Goal: Task Accomplishment & Management: Manage account settings

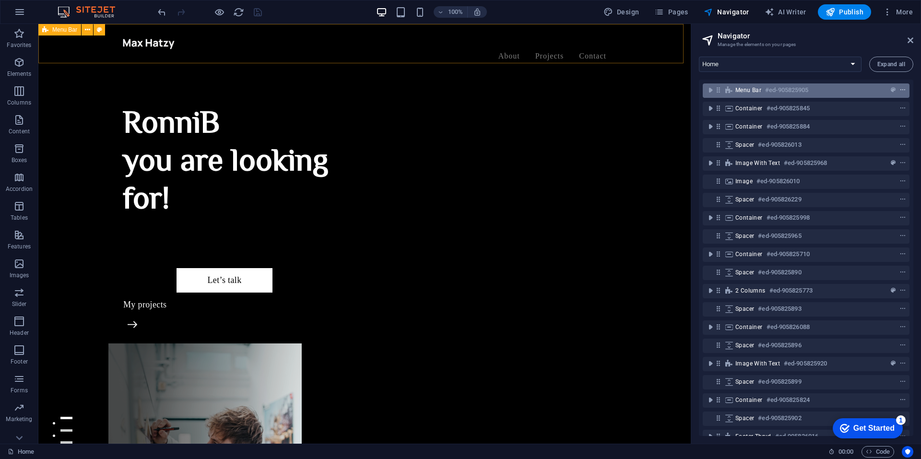
click at [900, 88] on icon "context-menu" at bounding box center [903, 90] width 7 height 7
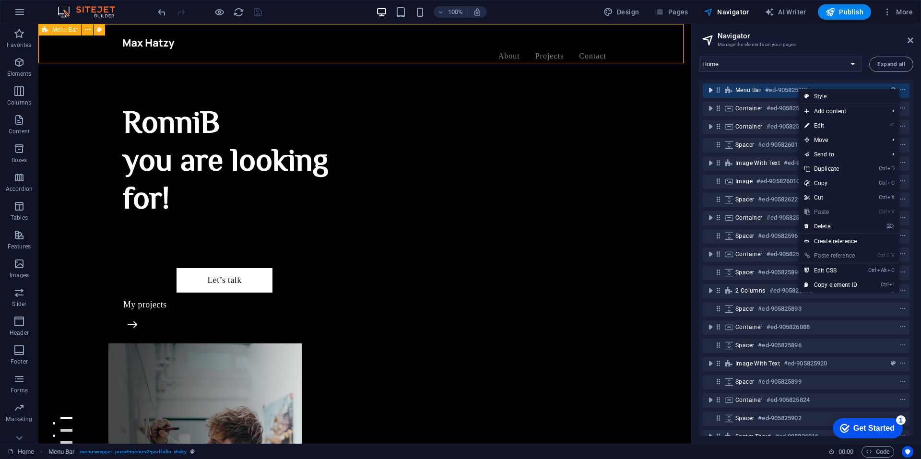
click at [710, 90] on icon "toggle-expand" at bounding box center [711, 90] width 10 height 10
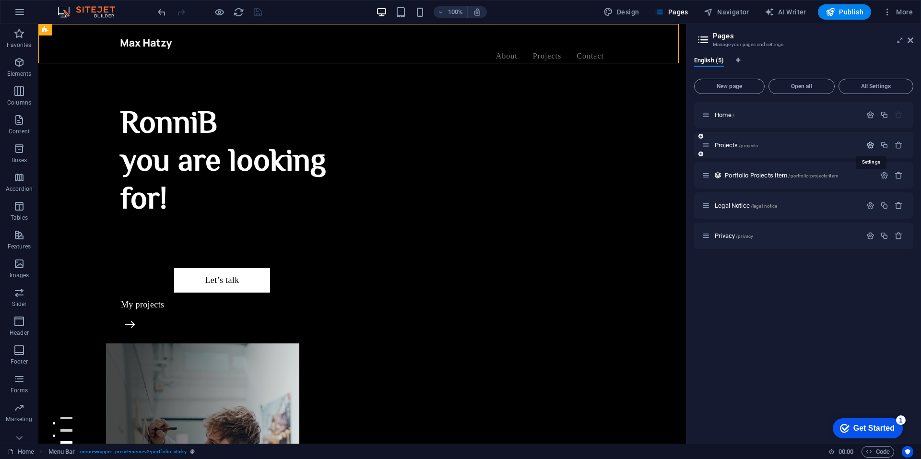
click at [869, 145] on icon "button" at bounding box center [871, 145] width 8 height 8
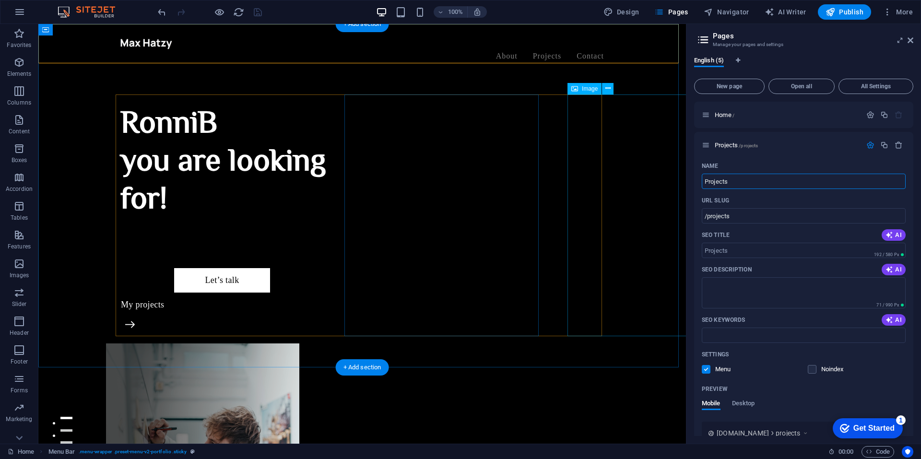
drag, startPoint x: 779, startPoint y: 207, endPoint x: 678, endPoint y: 178, distance: 104.6
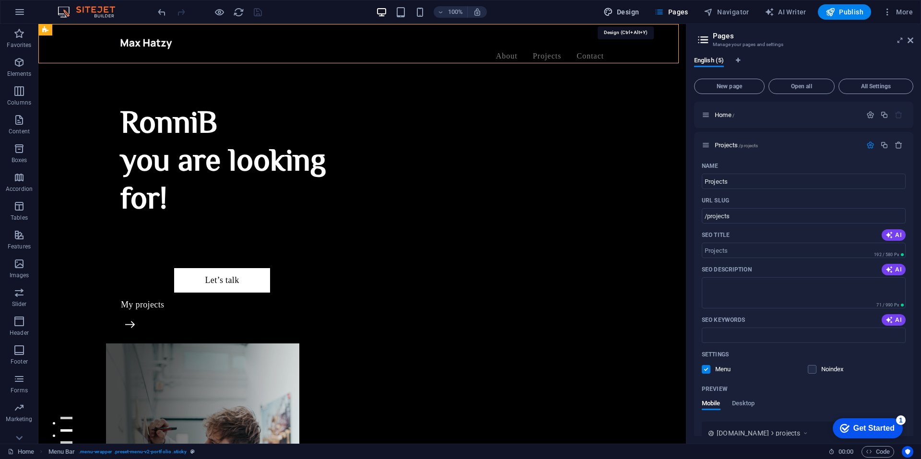
click at [627, 6] on button "Design" at bounding box center [622, 11] width 44 height 15
select select "700"
select select "px"
select select "700"
select select "px"
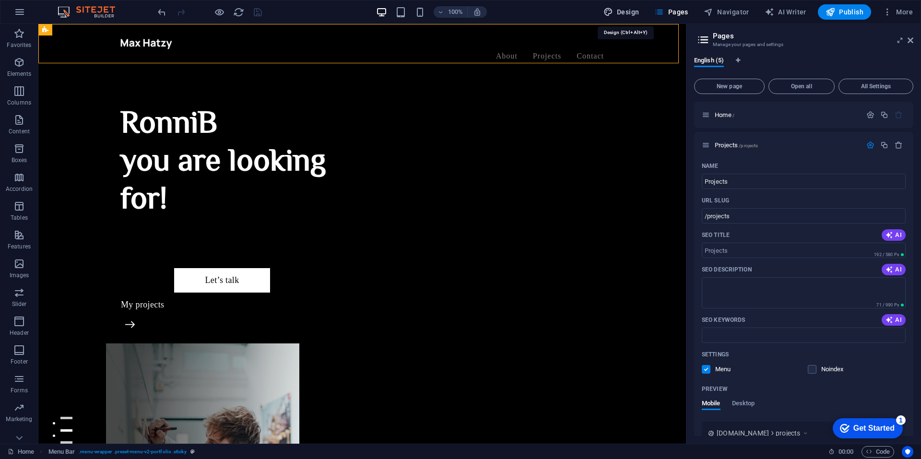
select select "rem"
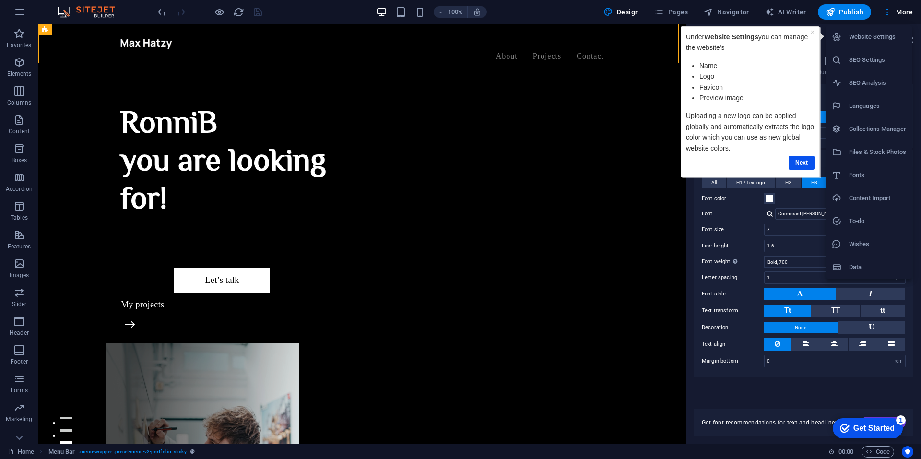
click at [867, 31] on li "Website Settings" at bounding box center [869, 36] width 86 height 23
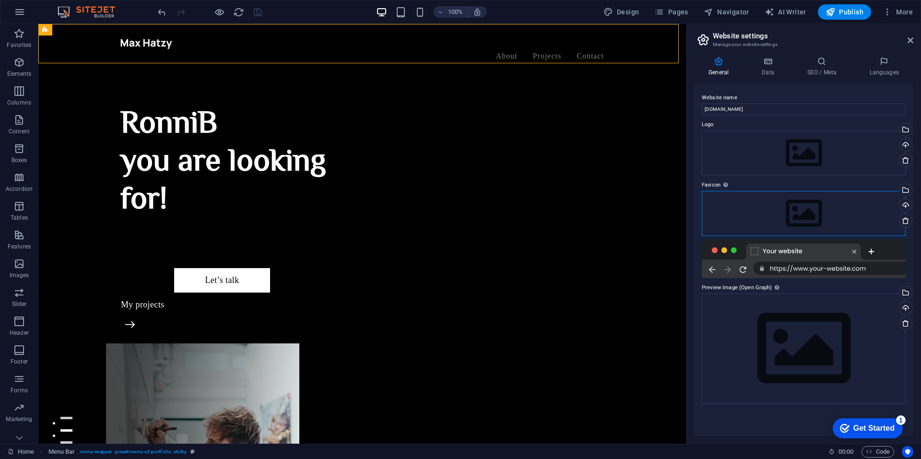
click at [793, 213] on div "Drag files here, click to choose files or select files from Files or our free s…" at bounding box center [804, 213] width 204 height 45
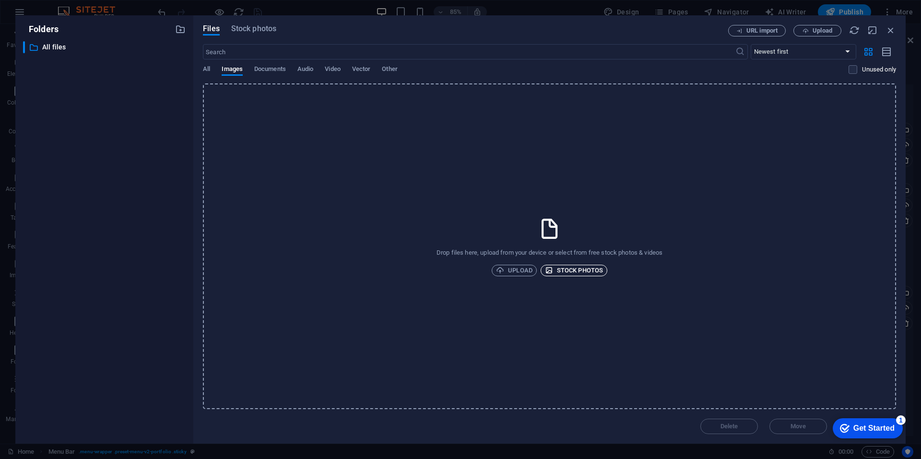
click at [569, 270] on span "Stock photos" at bounding box center [574, 271] width 58 height 12
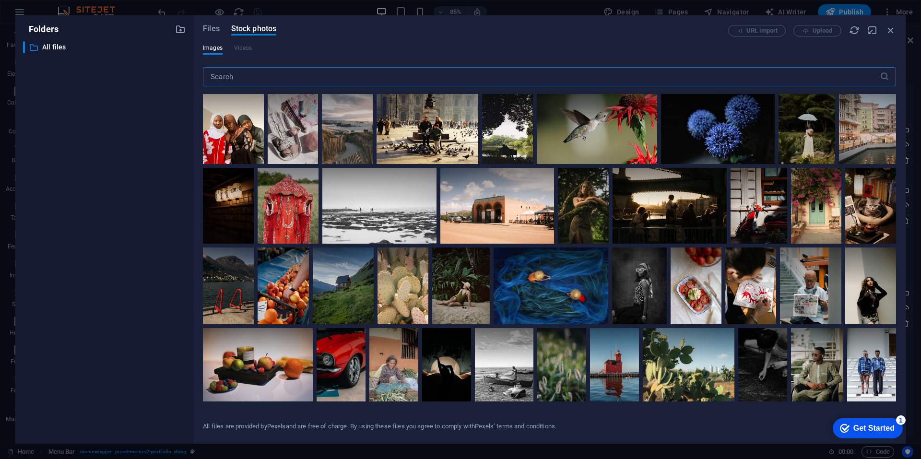
scroll to position [336, 0]
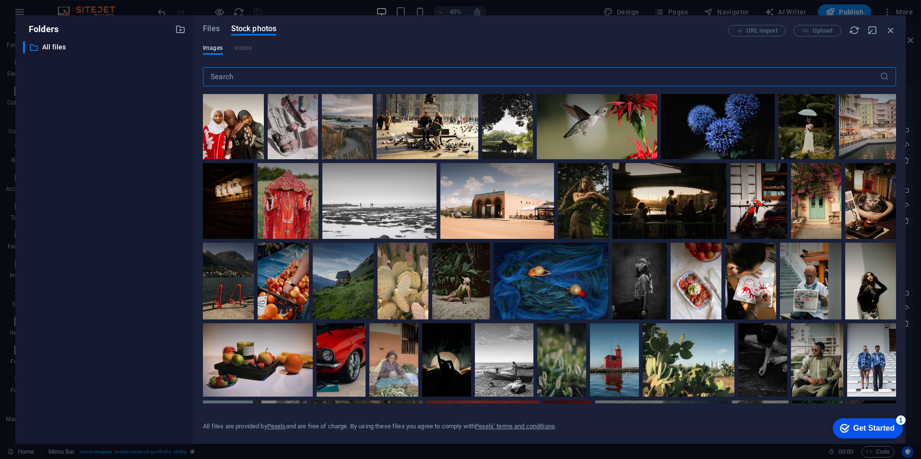
click at [275, 73] on input "text" at bounding box center [541, 76] width 677 height 19
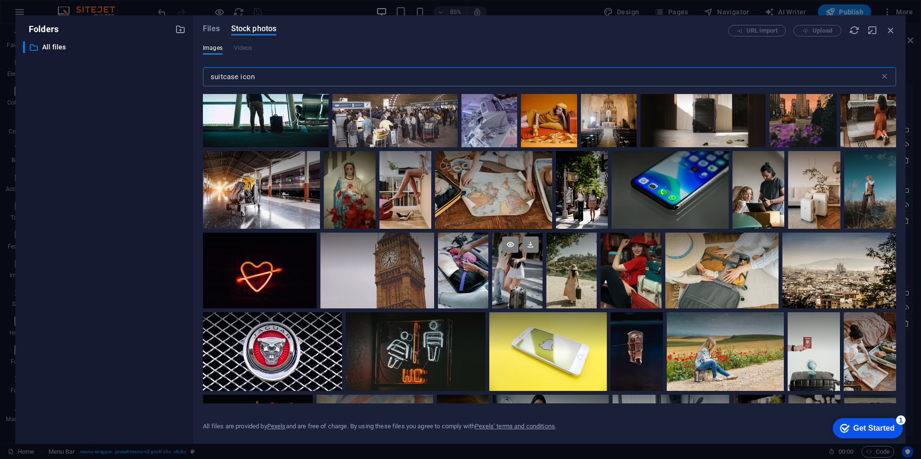
scroll to position [1775, 0]
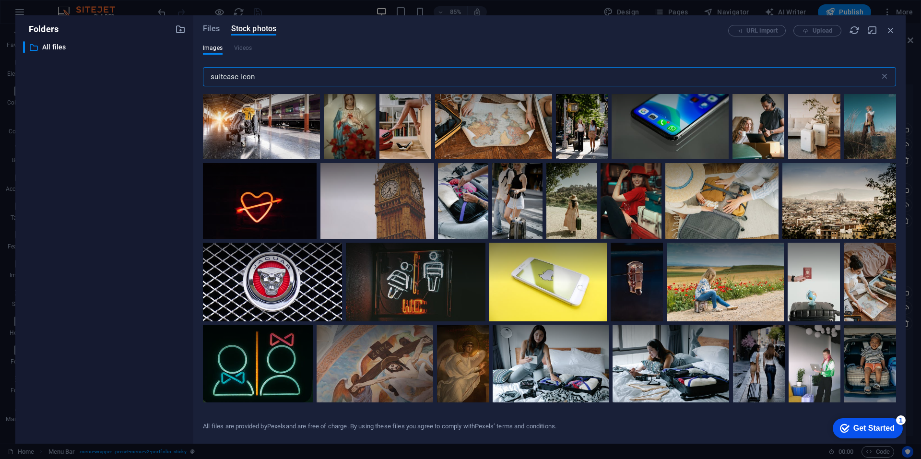
click at [240, 76] on input "suitcase icon" at bounding box center [541, 76] width 677 height 19
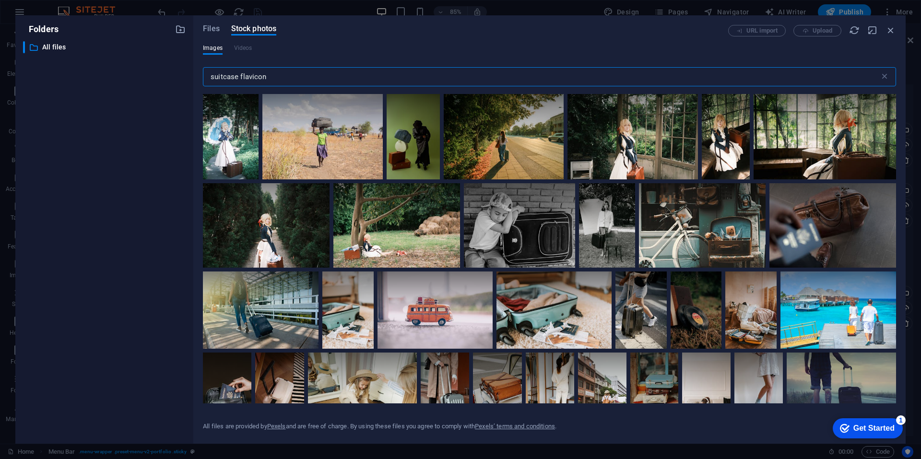
type input "suitcase flavicon"
click at [95, 155] on div "​ All files All files" at bounding box center [104, 238] width 163 height 395
click at [428, 105] on icon at bounding box center [428, 106] width 16 height 16
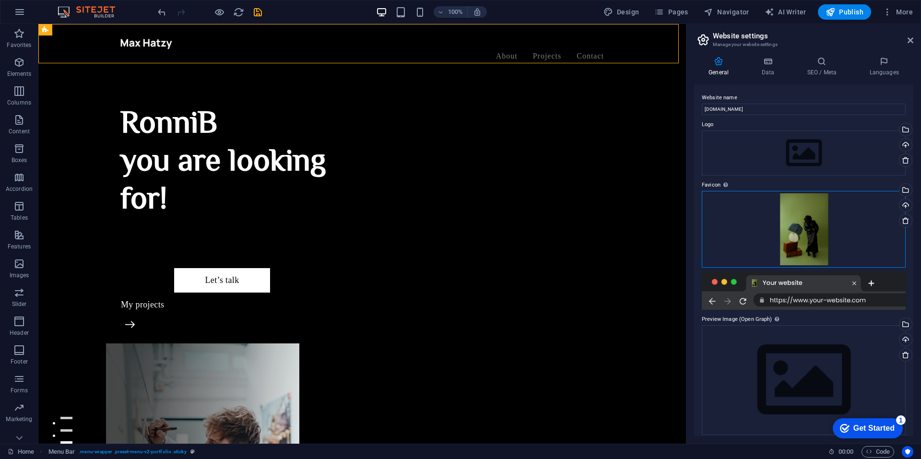
click at [811, 224] on div "Drag files here, click to choose files or select files from Files or our free s…" at bounding box center [804, 229] width 204 height 77
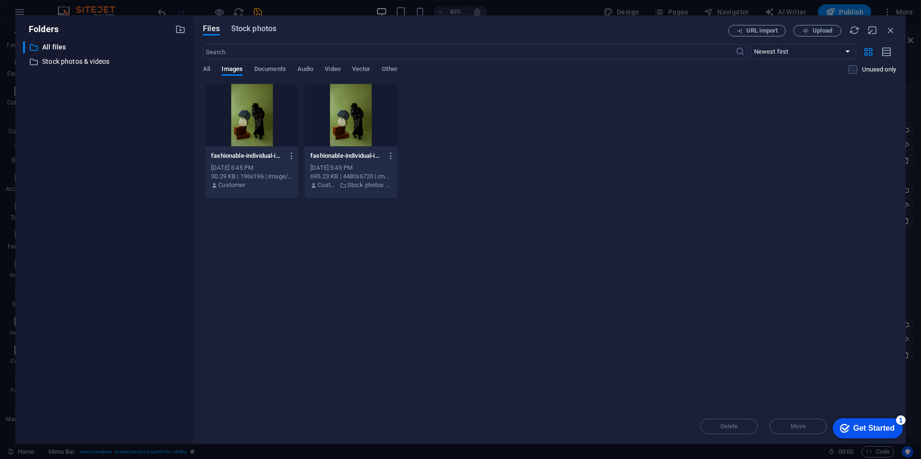
click at [258, 29] on span "Stock photos" at bounding box center [253, 29] width 45 height 12
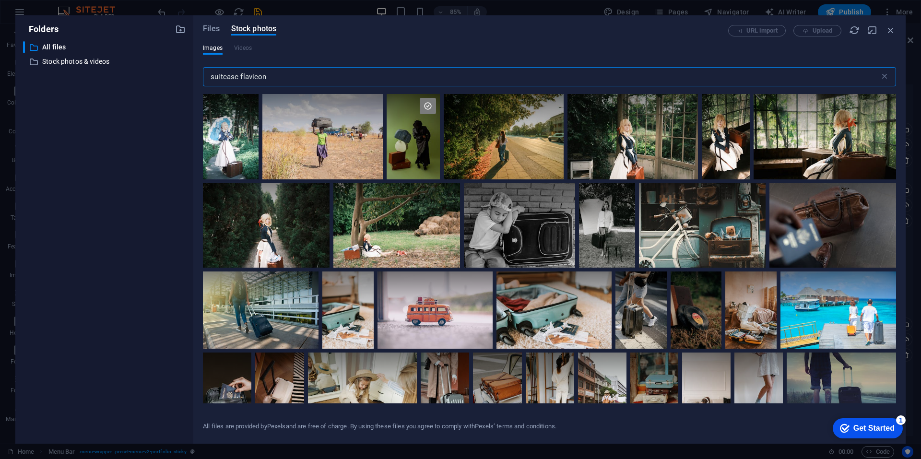
drag, startPoint x: 282, startPoint y: 77, endPoint x: 195, endPoint y: 72, distance: 86.5
click at [195, 72] on div "Files Stock photos URL import Upload Images Videos suitcase flavicon ​ All file…" at bounding box center [549, 229] width 712 height 428
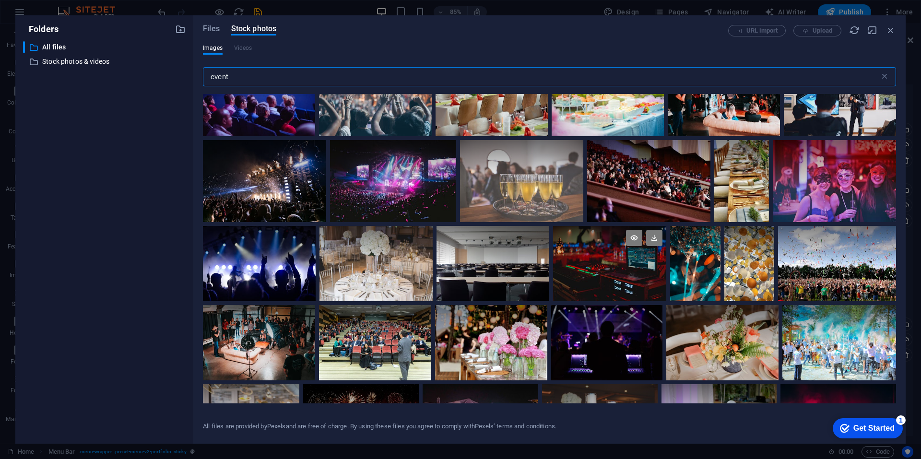
scroll to position [96, 0]
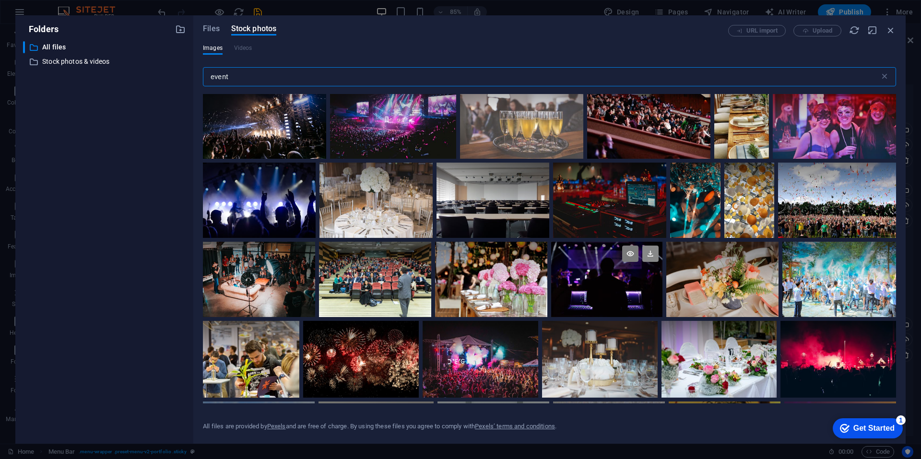
type input "event"
click at [652, 251] on icon at bounding box center [650, 254] width 16 height 16
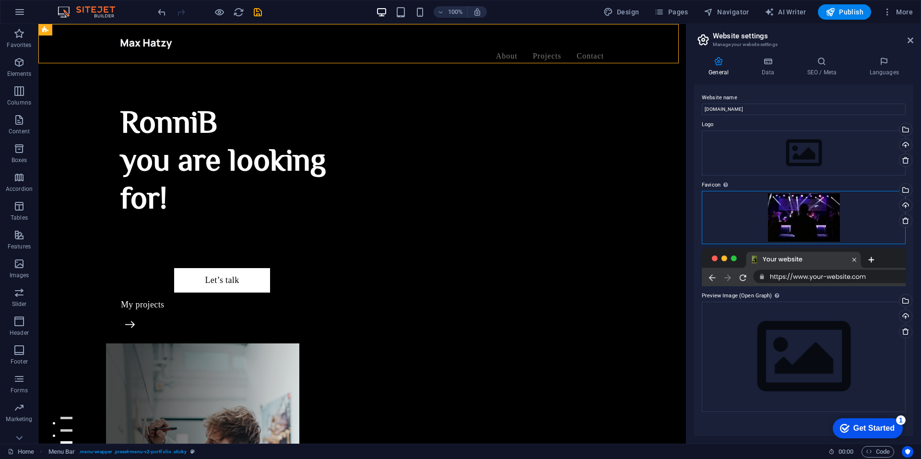
click at [797, 212] on div "Drag files here, click to choose files or select files from Files or our free s…" at bounding box center [804, 217] width 204 height 53
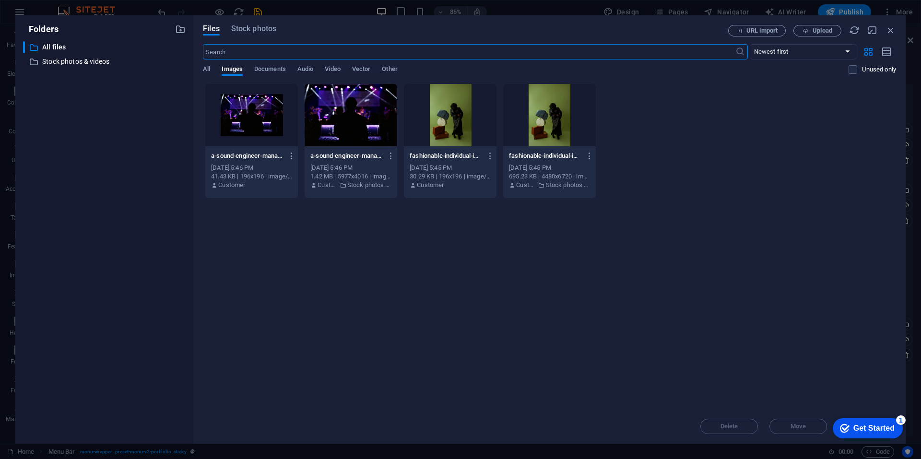
click at [350, 106] on div at bounding box center [351, 115] width 93 height 62
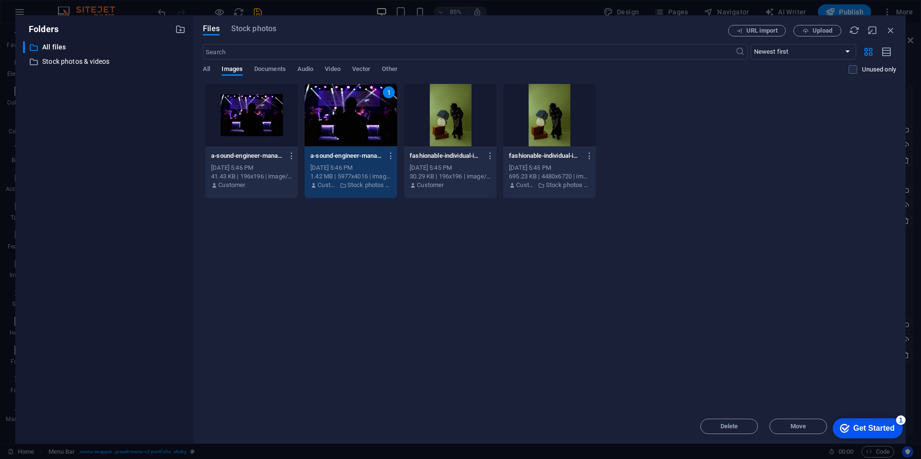
click at [440, 103] on div at bounding box center [450, 115] width 93 height 62
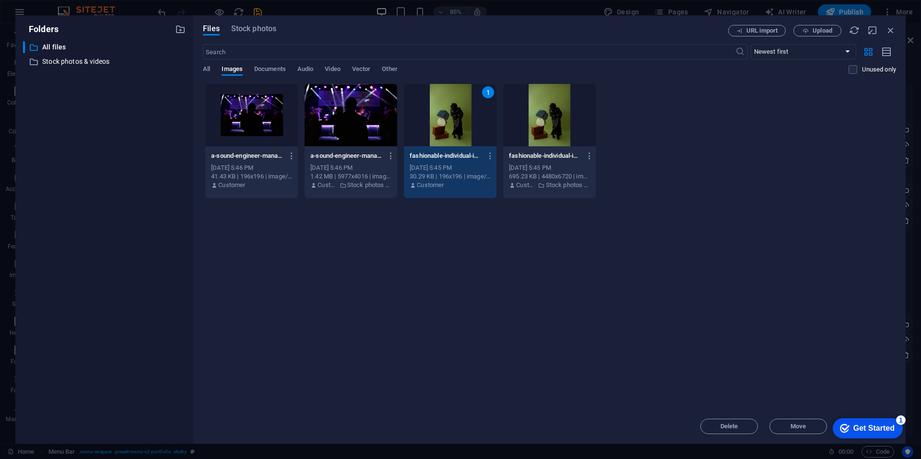
click at [876, 428] on div "Get Started" at bounding box center [874, 428] width 41 height 9
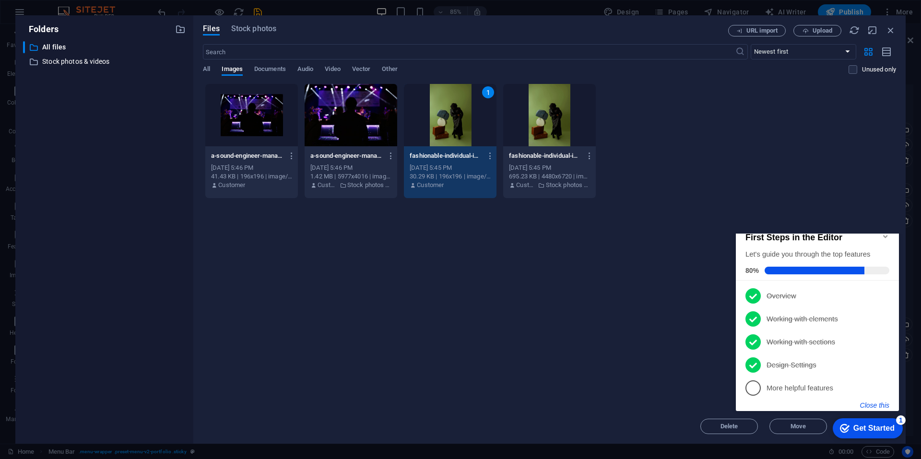
click at [880, 405] on button "Close this" at bounding box center [874, 406] width 29 height 8
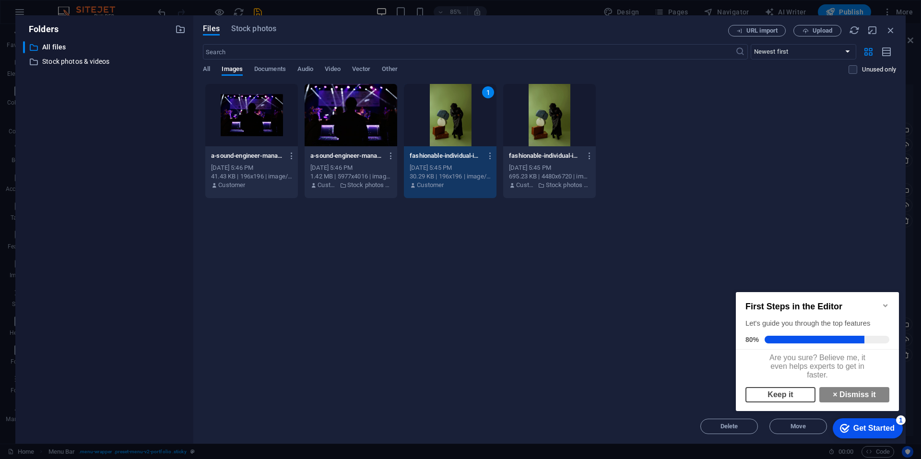
click at [778, 389] on link "Keep it" at bounding box center [781, 394] width 70 height 15
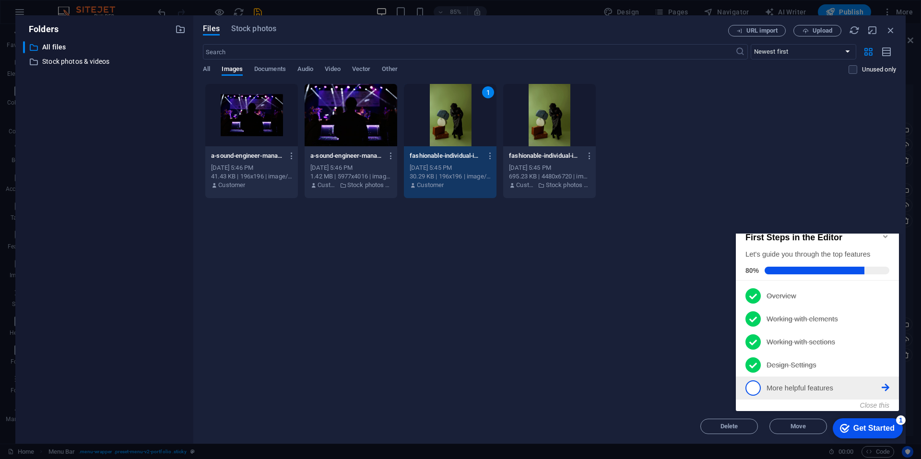
click at [777, 387] on p "More helpful features - incomplete" at bounding box center [824, 388] width 115 height 10
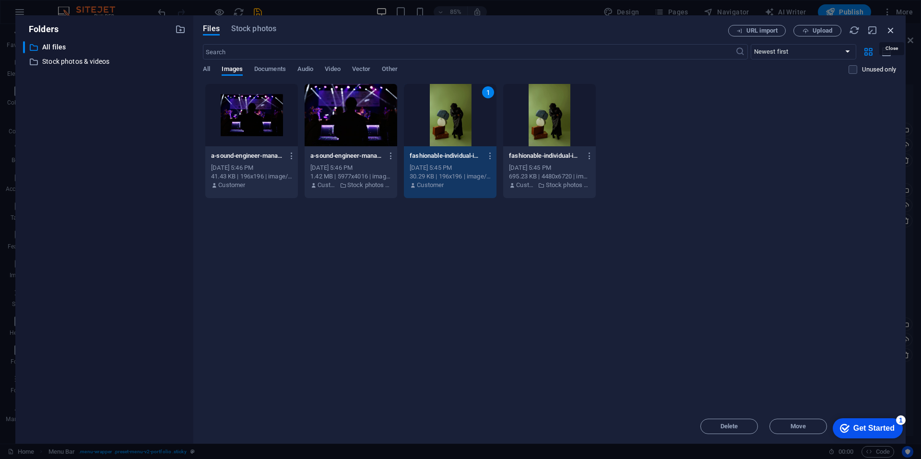
click at [892, 33] on icon "button" at bounding box center [891, 30] width 11 height 11
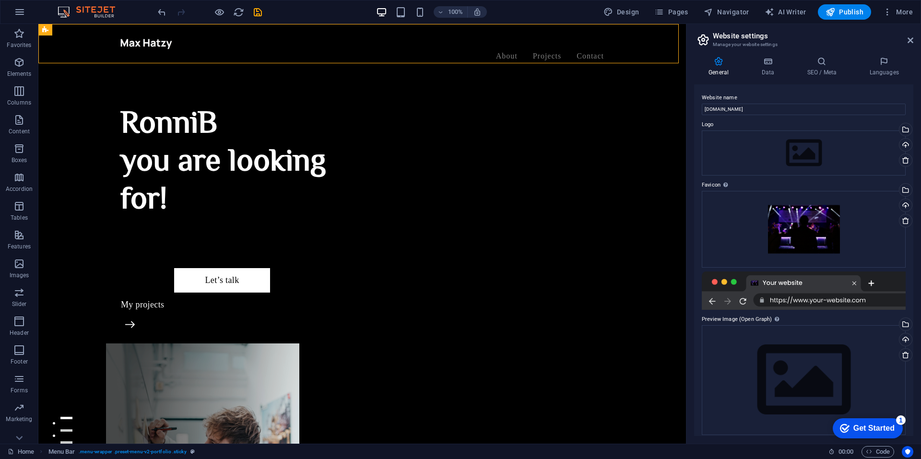
click at [875, 427] on div "Get Started" at bounding box center [874, 428] width 41 height 9
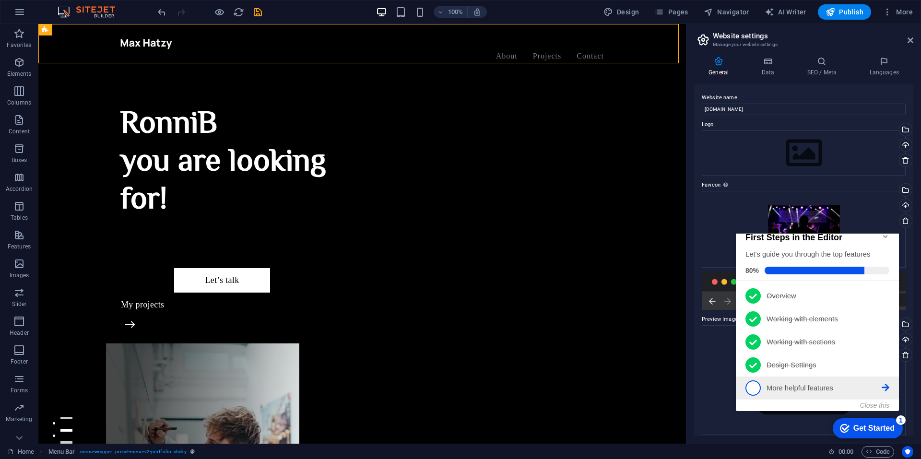
click at [787, 386] on p "More helpful features - incomplete" at bounding box center [824, 388] width 115 height 10
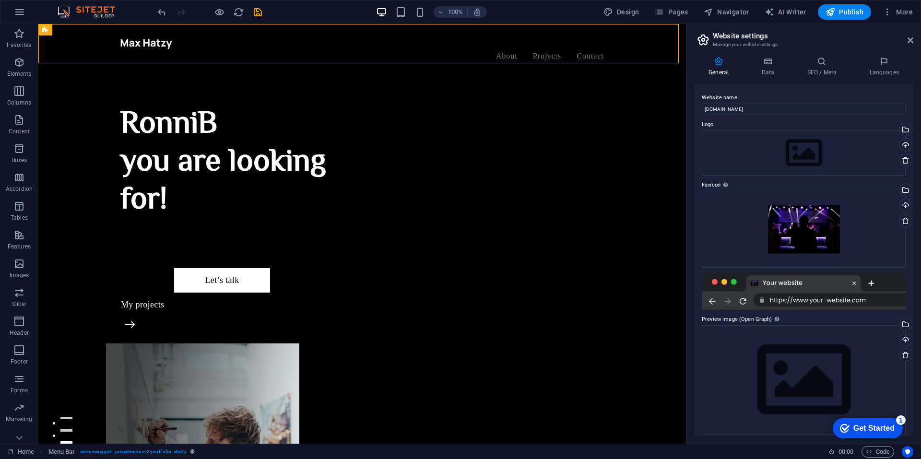
click at [886, 424] on div "Get Started" at bounding box center [874, 428] width 41 height 9
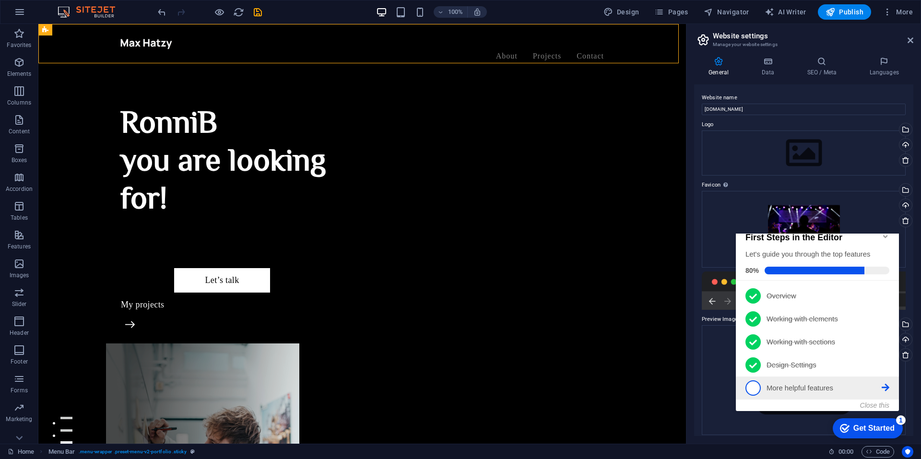
click at [889, 386] on icon at bounding box center [886, 388] width 8 height 8
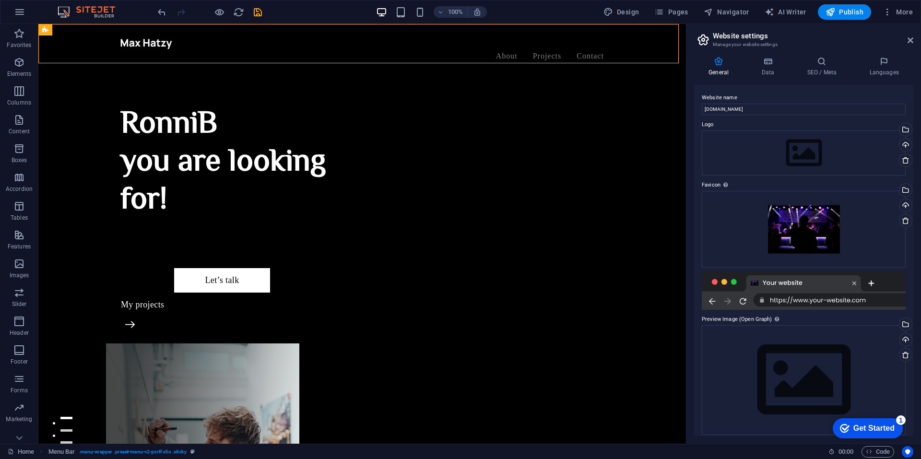
click at [851, 316] on label "Preview Image (Open Graph) This image will be shown when the website is shared …" at bounding box center [804, 320] width 204 height 12
click at [859, 213] on div "Drag files here, click to choose files or select files from Files or our free s…" at bounding box center [804, 229] width 204 height 77
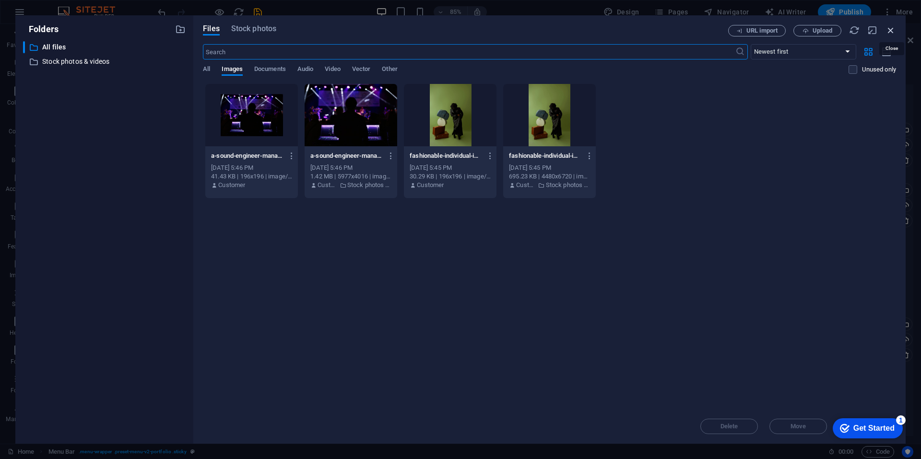
click at [890, 27] on icon "button" at bounding box center [891, 30] width 11 height 11
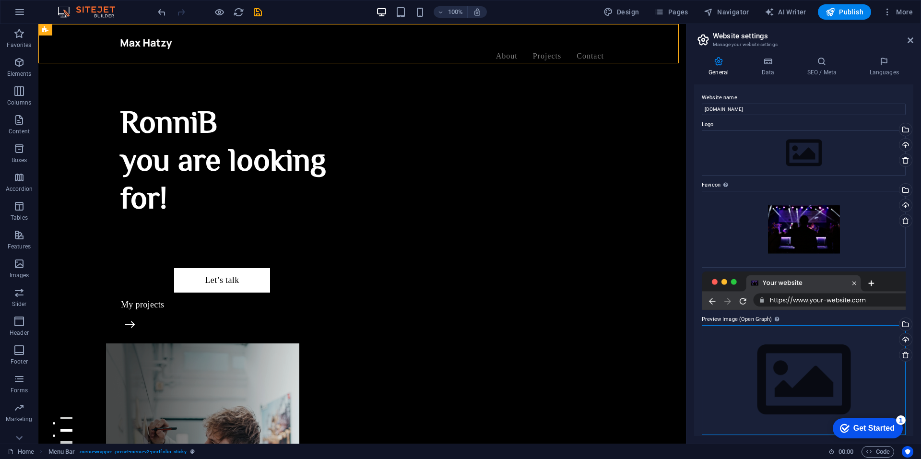
click at [814, 352] on div "Drag files here, click to choose files or select files from Files or our free s…" at bounding box center [804, 380] width 204 height 110
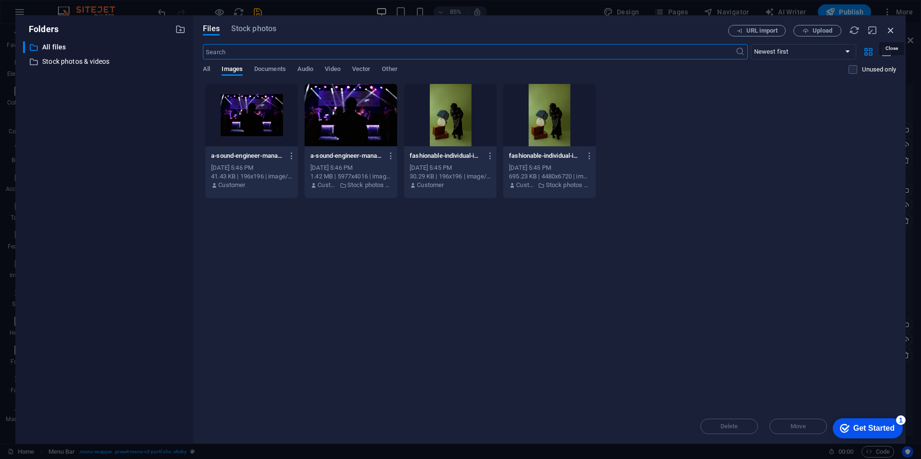
click at [893, 28] on icon "button" at bounding box center [891, 30] width 11 height 11
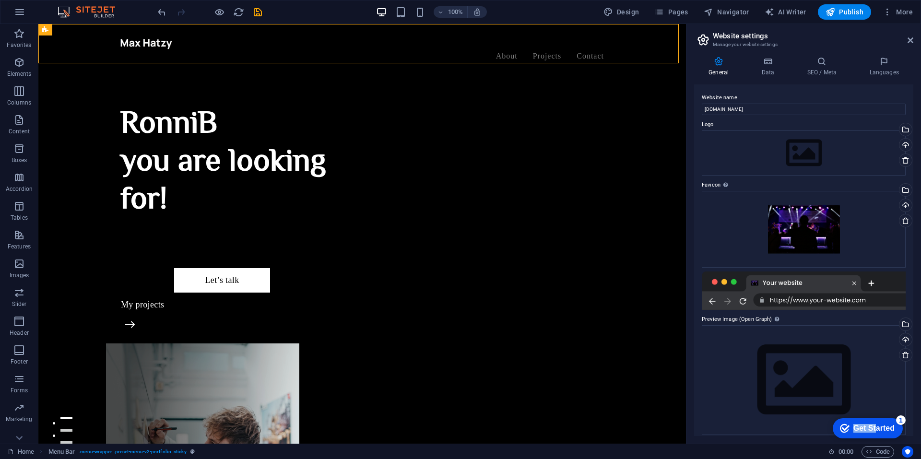
drag, startPoint x: 873, startPoint y: 426, endPoint x: 838, endPoint y: 306, distance: 125.4
click at [838, 414] on html "checkmark Get Started 1 First Steps in the Editor Let's guide you through the t…" at bounding box center [866, 428] width 81 height 29
drag, startPoint x: 877, startPoint y: 430, endPoint x: 970, endPoint y: 571, distance: 169.0
click at [876, 427] on div "Get Started" at bounding box center [874, 428] width 41 height 9
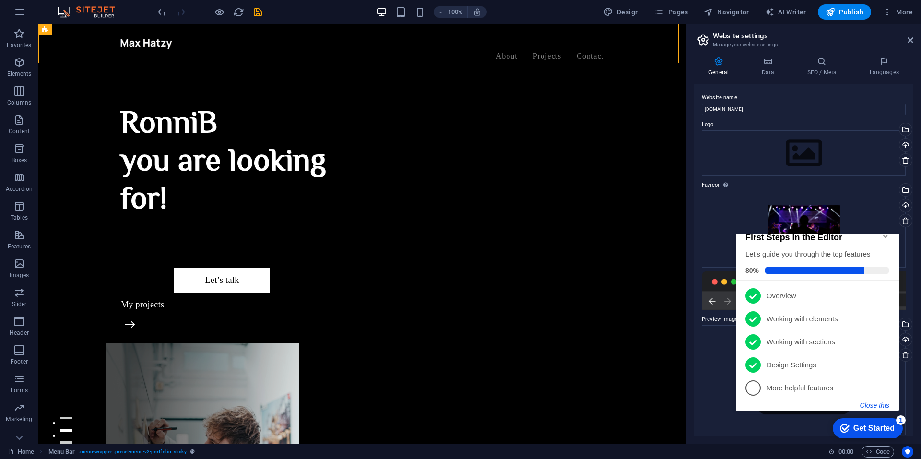
click at [875, 406] on button "Close this" at bounding box center [874, 406] width 29 height 8
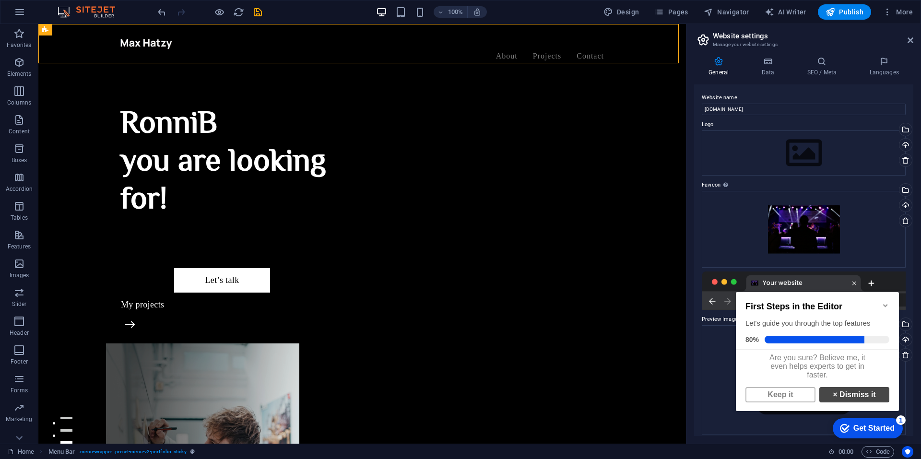
click at [854, 390] on link "× Dismiss it" at bounding box center [854, 394] width 70 height 15
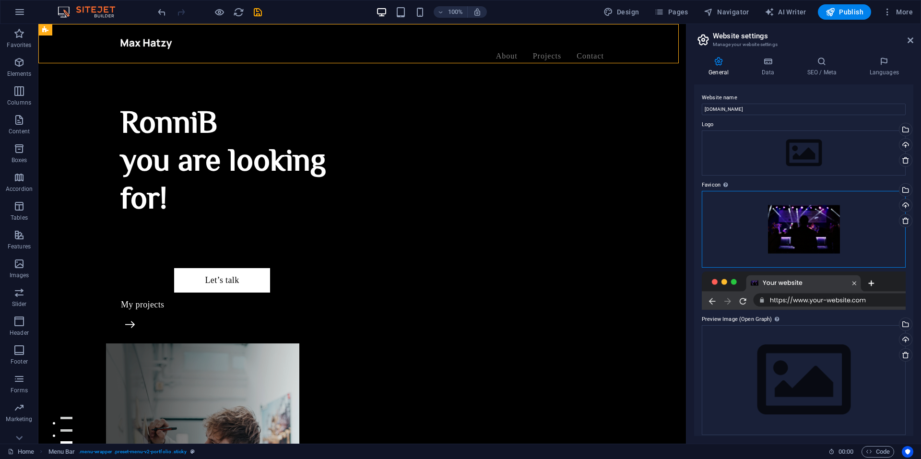
click at [863, 229] on div "Drag files here, click to choose files or select files from Files or our free s…" at bounding box center [804, 229] width 204 height 77
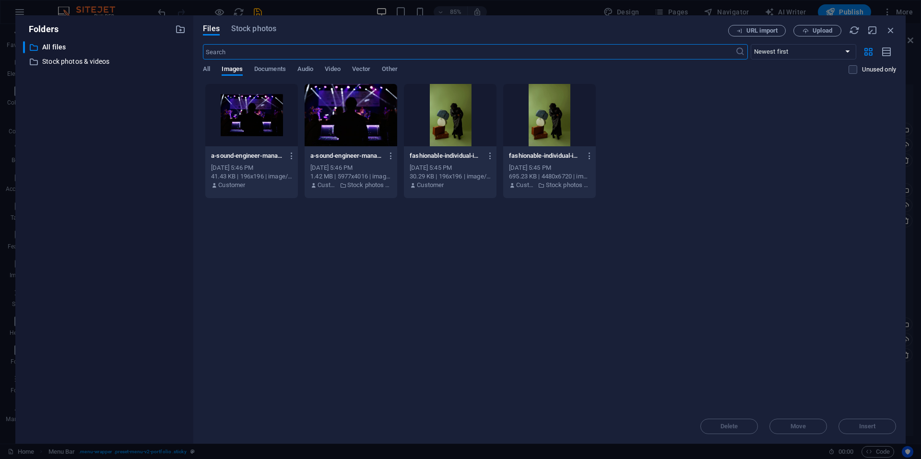
click at [453, 126] on div at bounding box center [450, 115] width 93 height 62
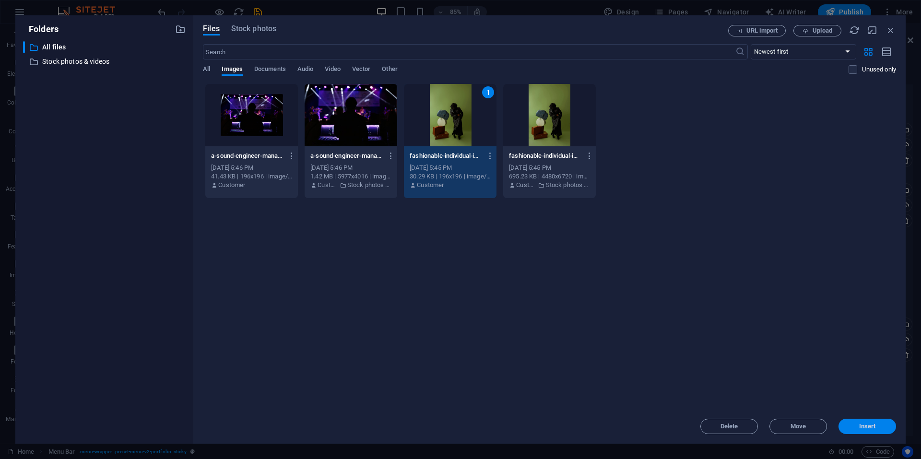
click at [856, 425] on span "Insert" at bounding box center [868, 427] width 50 height 6
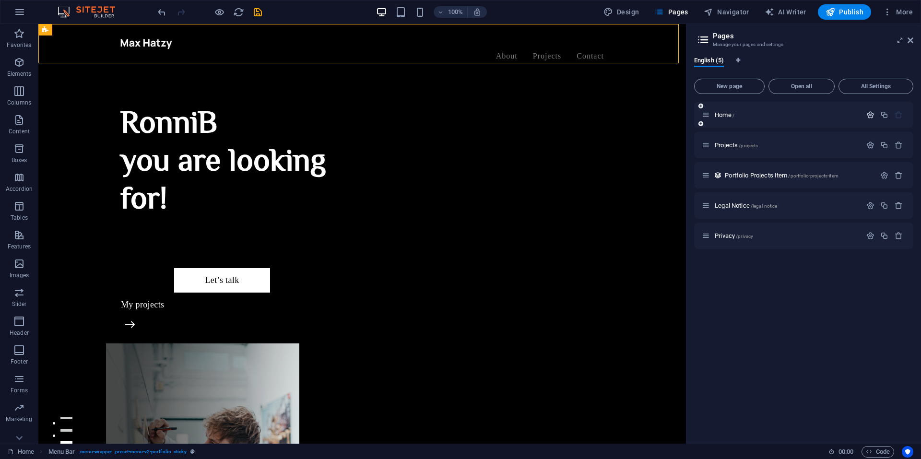
click at [871, 112] on icon "button" at bounding box center [871, 115] width 8 height 8
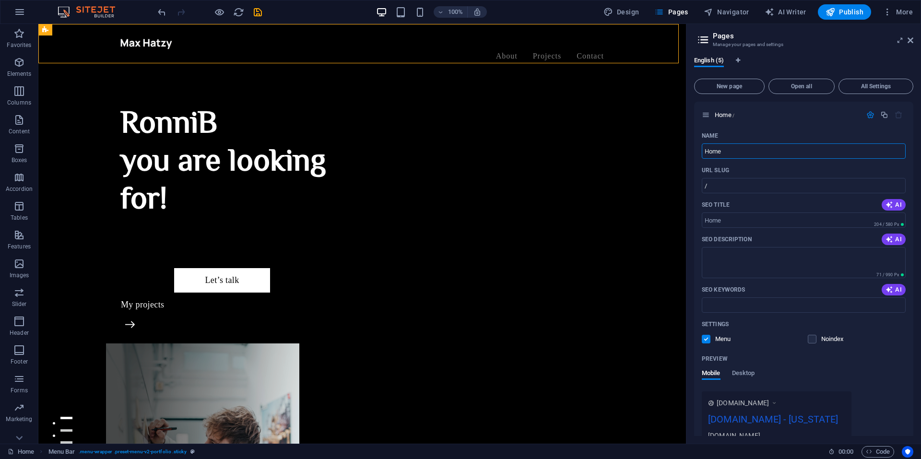
drag, startPoint x: 772, startPoint y: 173, endPoint x: 682, endPoint y: 148, distance: 93.6
type input "Hi"
click at [765, 122] on div "Hi /" at bounding box center [803, 115] width 219 height 26
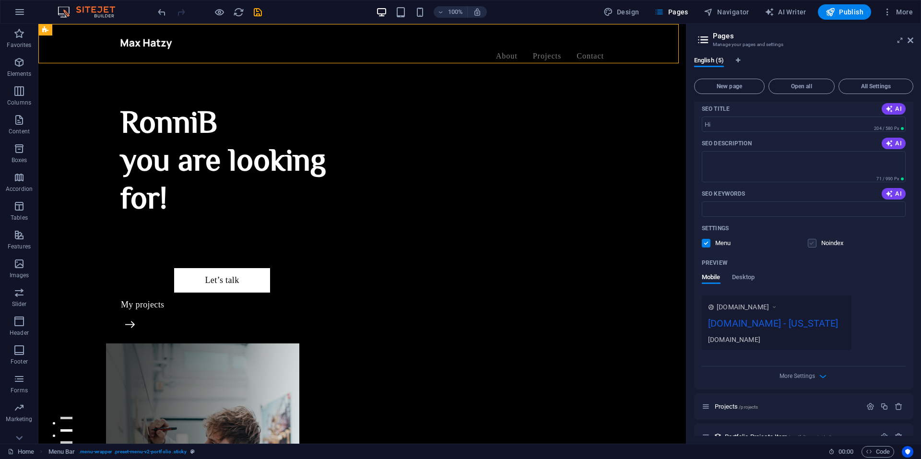
click at [812, 244] on label at bounding box center [812, 243] width 9 height 9
click at [0, 0] on input "checkbox" at bounding box center [0, 0] width 0 height 0
click at [812, 244] on label at bounding box center [812, 243] width 9 height 9
click at [0, 0] on input "checkbox" at bounding box center [0, 0] width 0 height 0
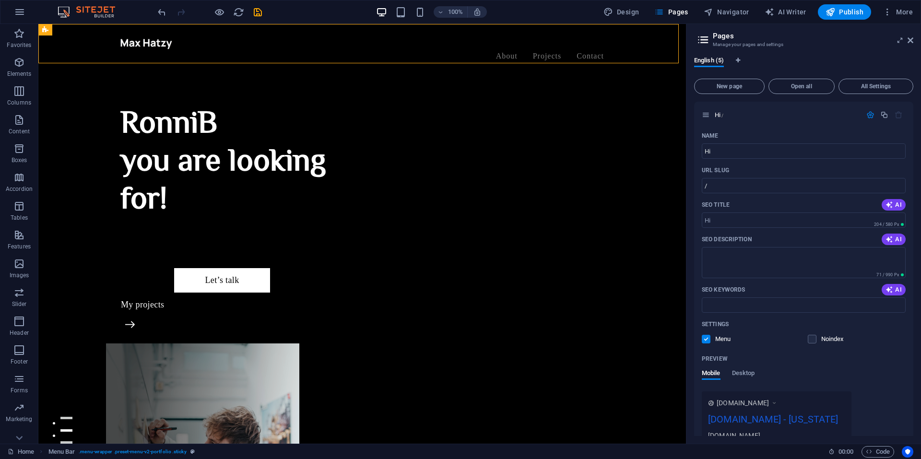
scroll to position [174, 0]
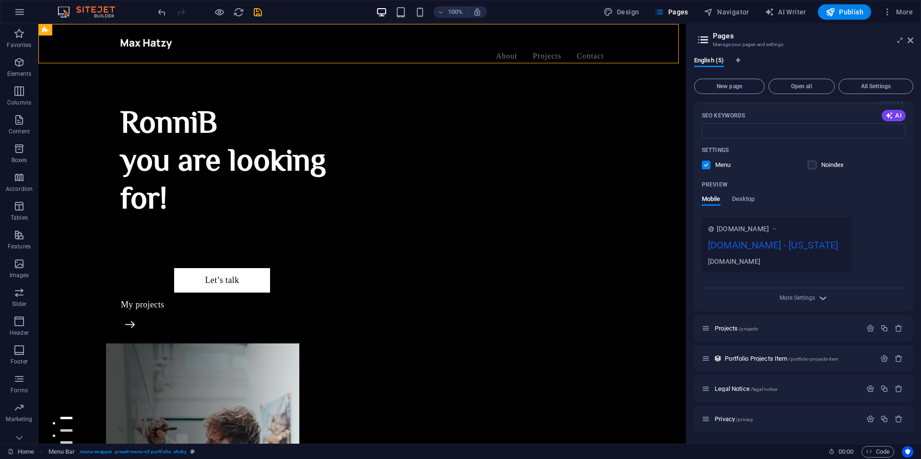
click at [822, 296] on icon "button" at bounding box center [823, 298] width 11 height 11
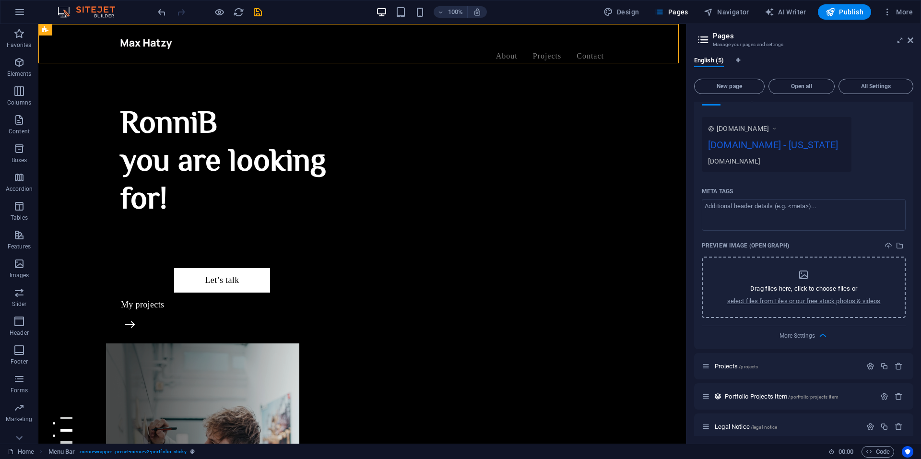
scroll to position [312, 0]
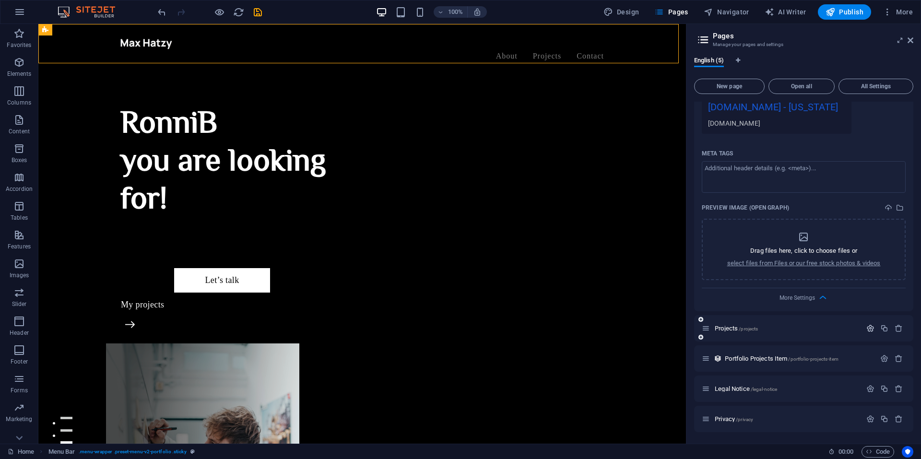
click at [867, 328] on icon "button" at bounding box center [871, 328] width 8 height 8
drag, startPoint x: 745, startPoint y: 363, endPoint x: 704, endPoint y: 361, distance: 40.8
click at [704, 361] on input "Projects" at bounding box center [804, 364] width 204 height 15
type input "Portf"
type input "/port"
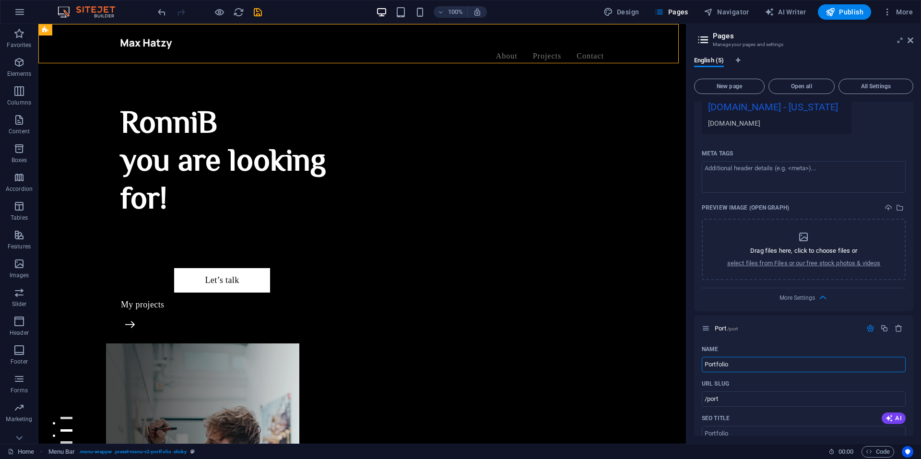
type input "Portfolio"
type input "/portfolio"
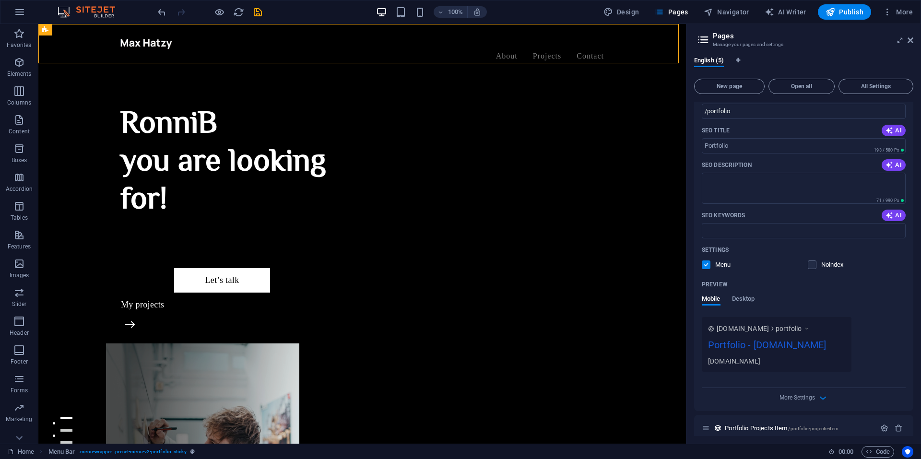
scroll to position [670, 0]
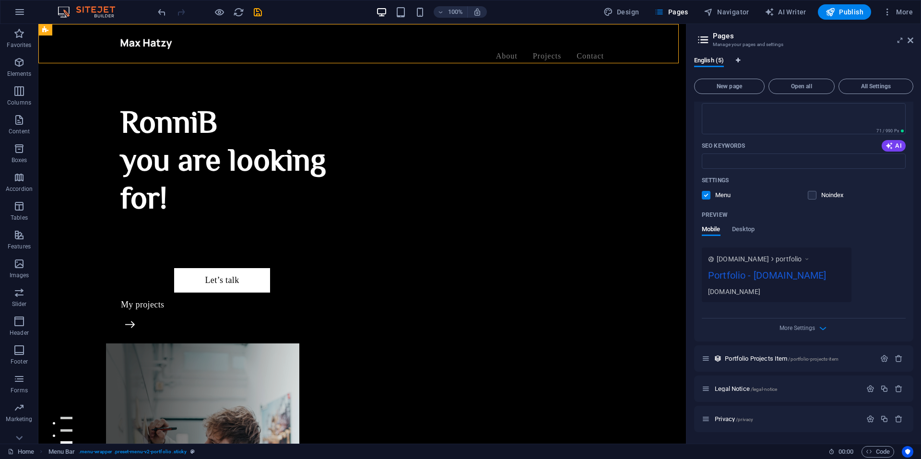
type input "Portfolio"
click at [740, 58] on icon "Language Tabs" at bounding box center [738, 61] width 4 height 6
select select "41"
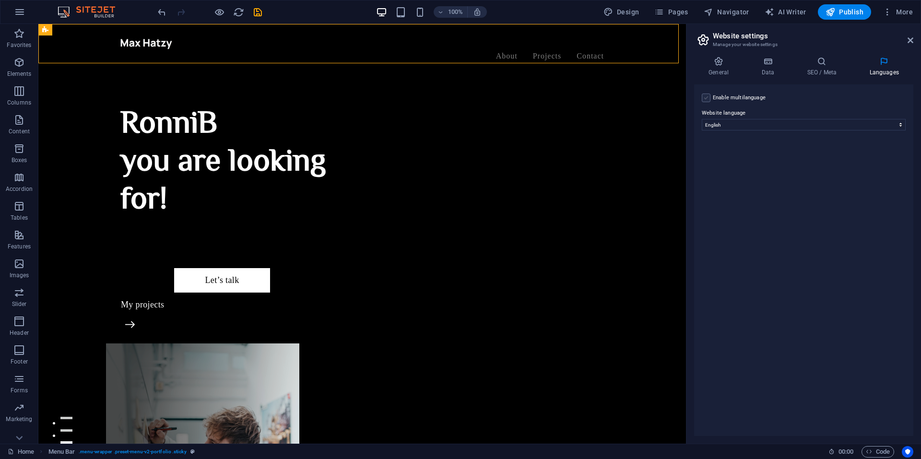
click at [706, 97] on label at bounding box center [706, 98] width 9 height 9
click at [0, 0] on input "Enable multilanguage To disable multilanguage delete all languages until only o…" at bounding box center [0, 0] width 0 height 0
select select
click at [706, 96] on label at bounding box center [706, 98] width 9 height 9
click at [0, 0] on input "Enable multilanguage To disable multilanguage delete all languages until only o…" at bounding box center [0, 0] width 0 height 0
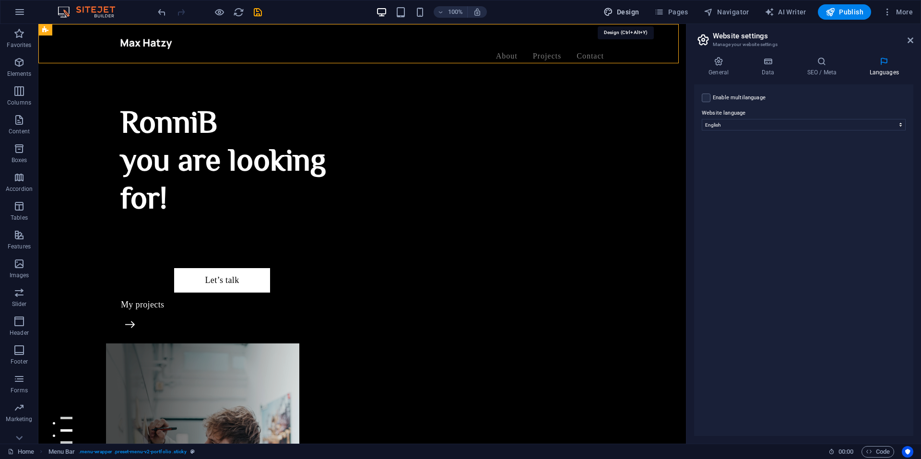
select select "700"
select select "px"
select select "700"
select select "px"
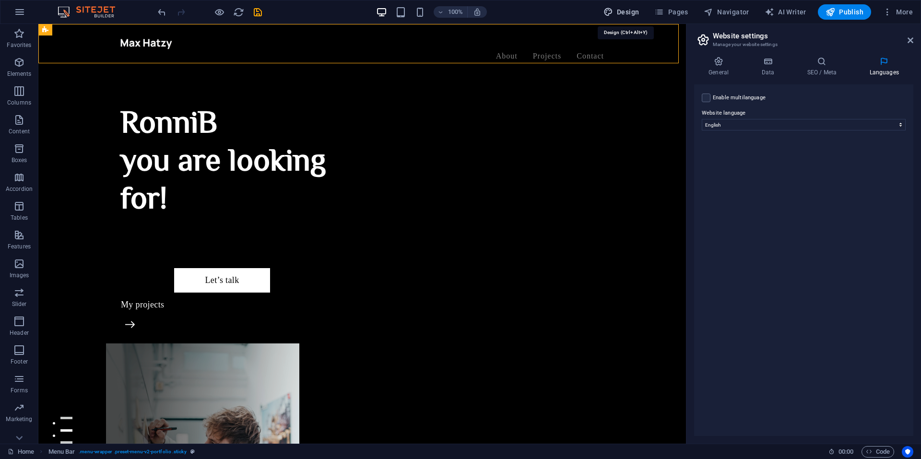
select select "rem"
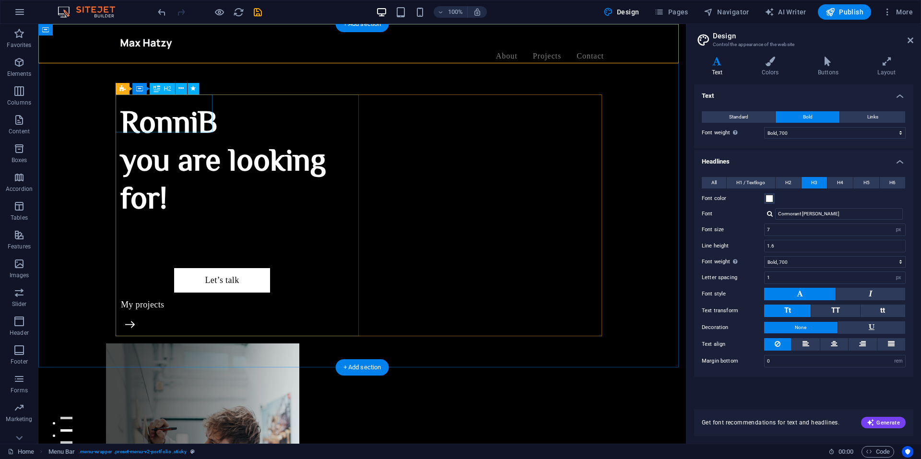
click at [159, 112] on div "RonniB" at bounding box center [241, 121] width 242 height 38
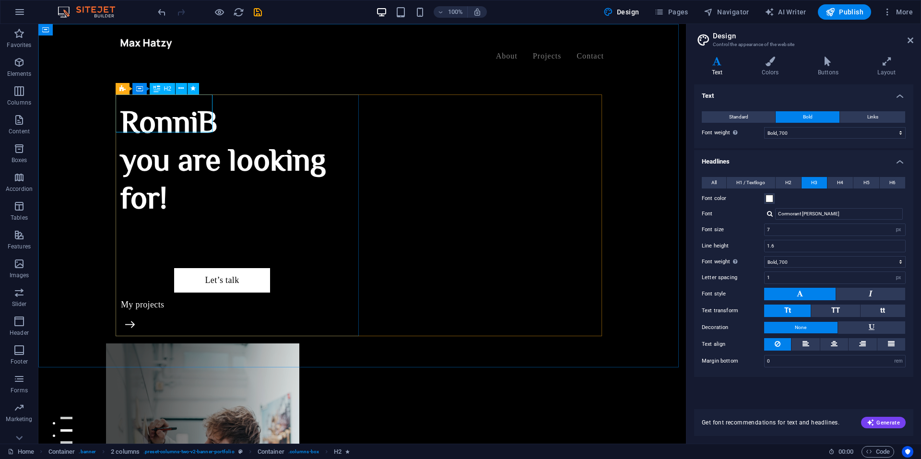
click at [0, 0] on div "H2" at bounding box center [0, 0] width 0 height 0
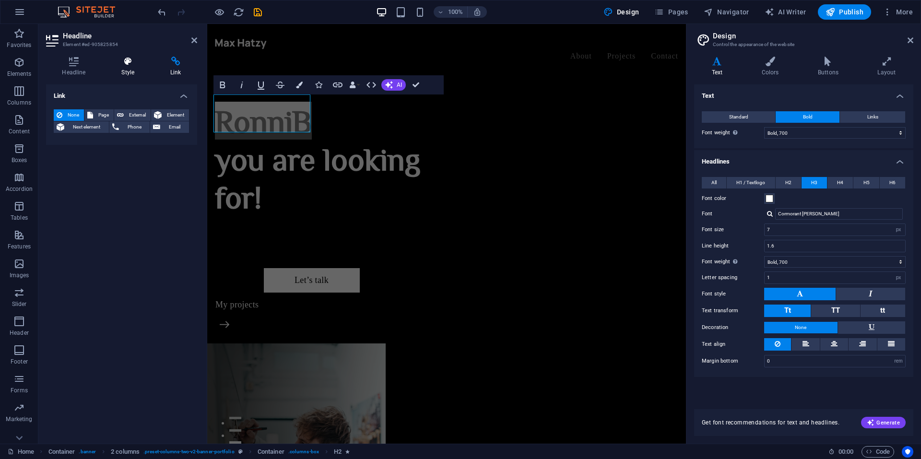
click at [127, 63] on icon at bounding box center [128, 62] width 45 height 10
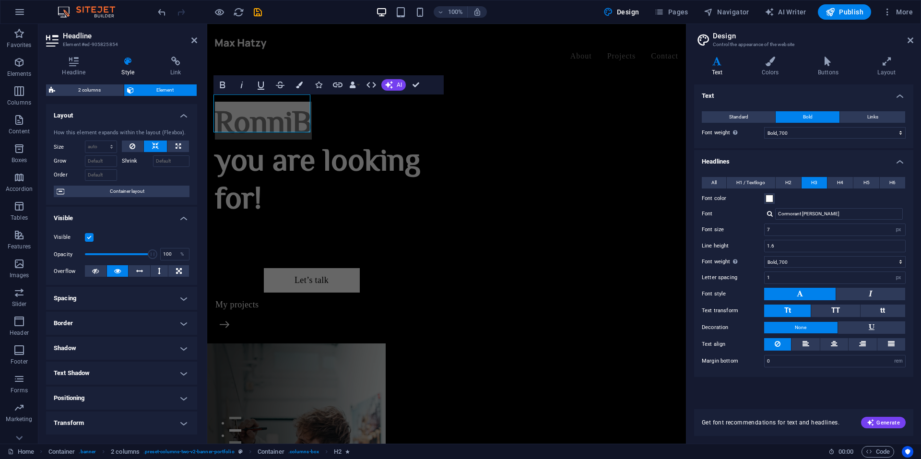
click at [769, 213] on div at bounding box center [770, 214] width 6 height 6
click at [786, 227] on div "Cookie" at bounding box center [841, 227] width 127 height 10
type input "Cookie"
click at [761, 396] on div "Text Standard Bold Links Font color Font Lato, -apple-system, BlinkMaxSystemFon…" at bounding box center [803, 240] width 219 height 313
